Goal: Task Accomplishment & Management: Complete application form

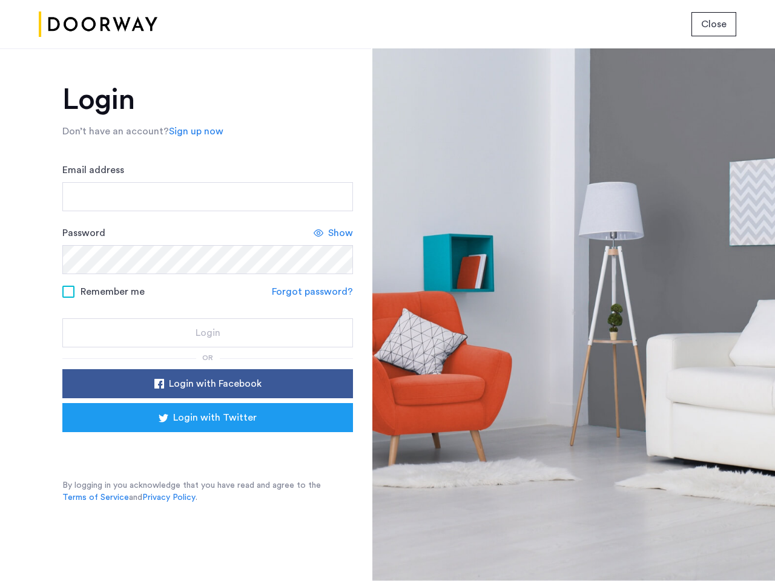
click at [714, 24] on span "Close" at bounding box center [713, 24] width 25 height 15
click at [193, 131] on link "Sign up now" at bounding box center [196, 131] width 54 height 15
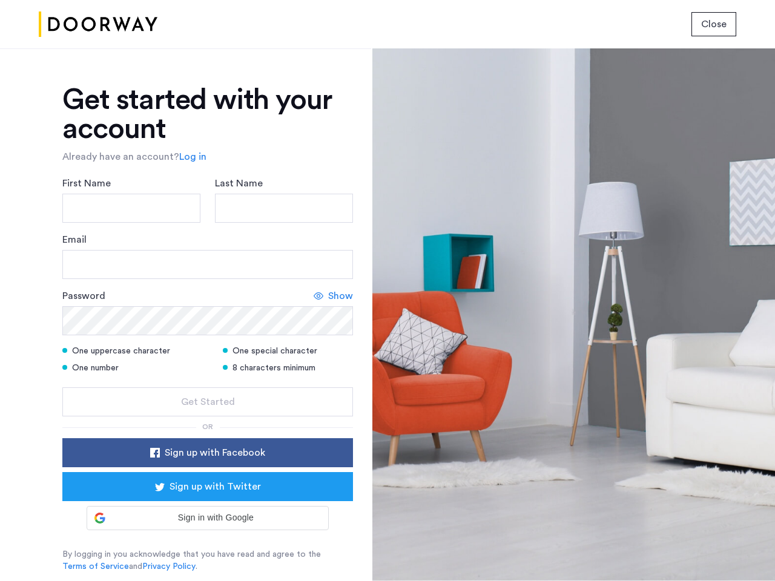
click at [334, 233] on div "Email" at bounding box center [207, 256] width 291 height 47
click at [314, 292] on icon at bounding box center [319, 296] width 10 height 10
click at [208, 384] on form "First Name Last Name Email Password Hide One uppercase character One special ch…" at bounding box center [207, 296] width 291 height 240
click at [208, 418] on div "Get started with your account Already have an account? Log in First Name Last N…" at bounding box center [207, 328] width 291 height 487
